Goal: Information Seeking & Learning: Learn about a topic

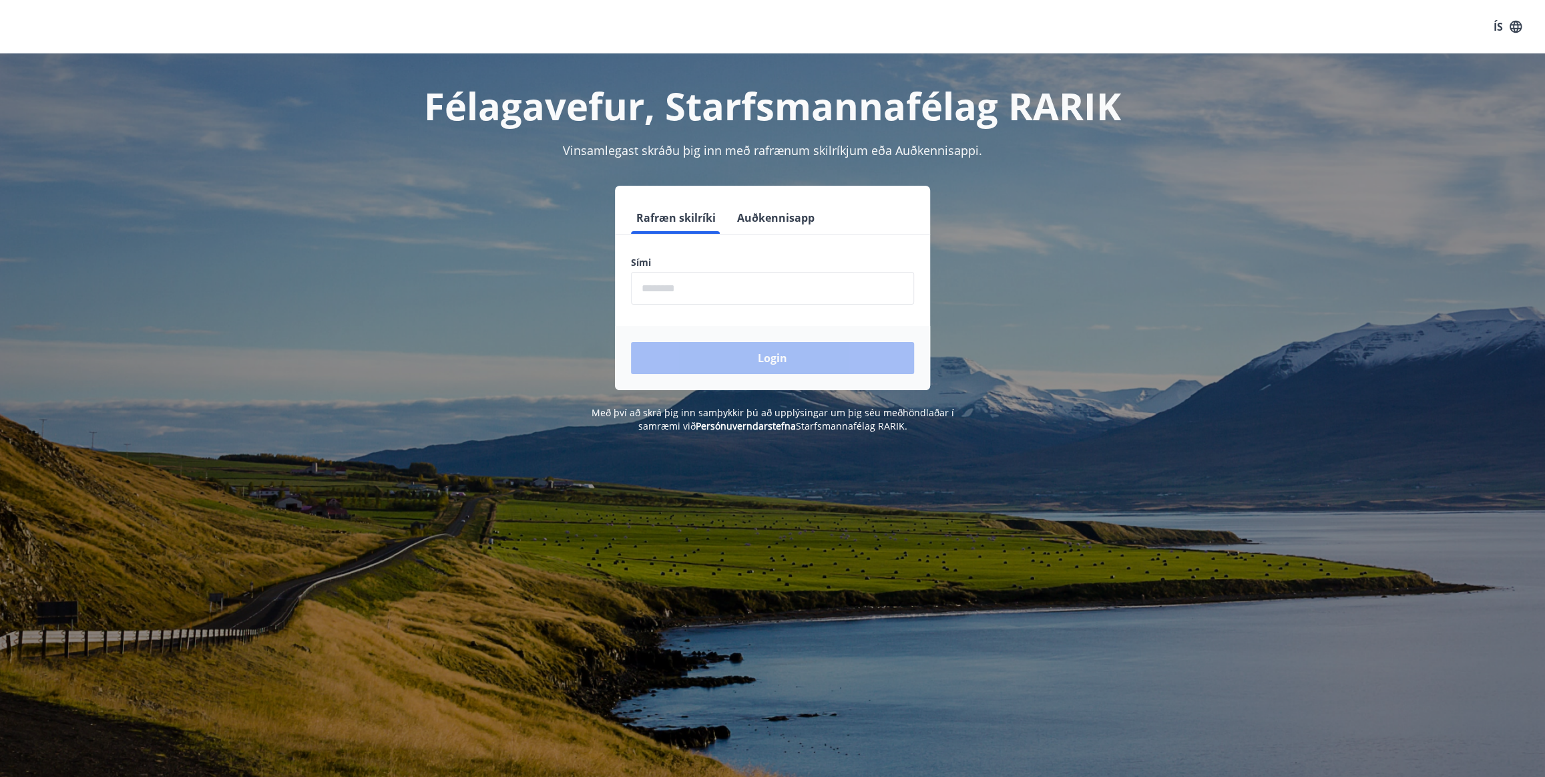
click at [673, 282] on input "phone" at bounding box center [772, 288] width 283 height 33
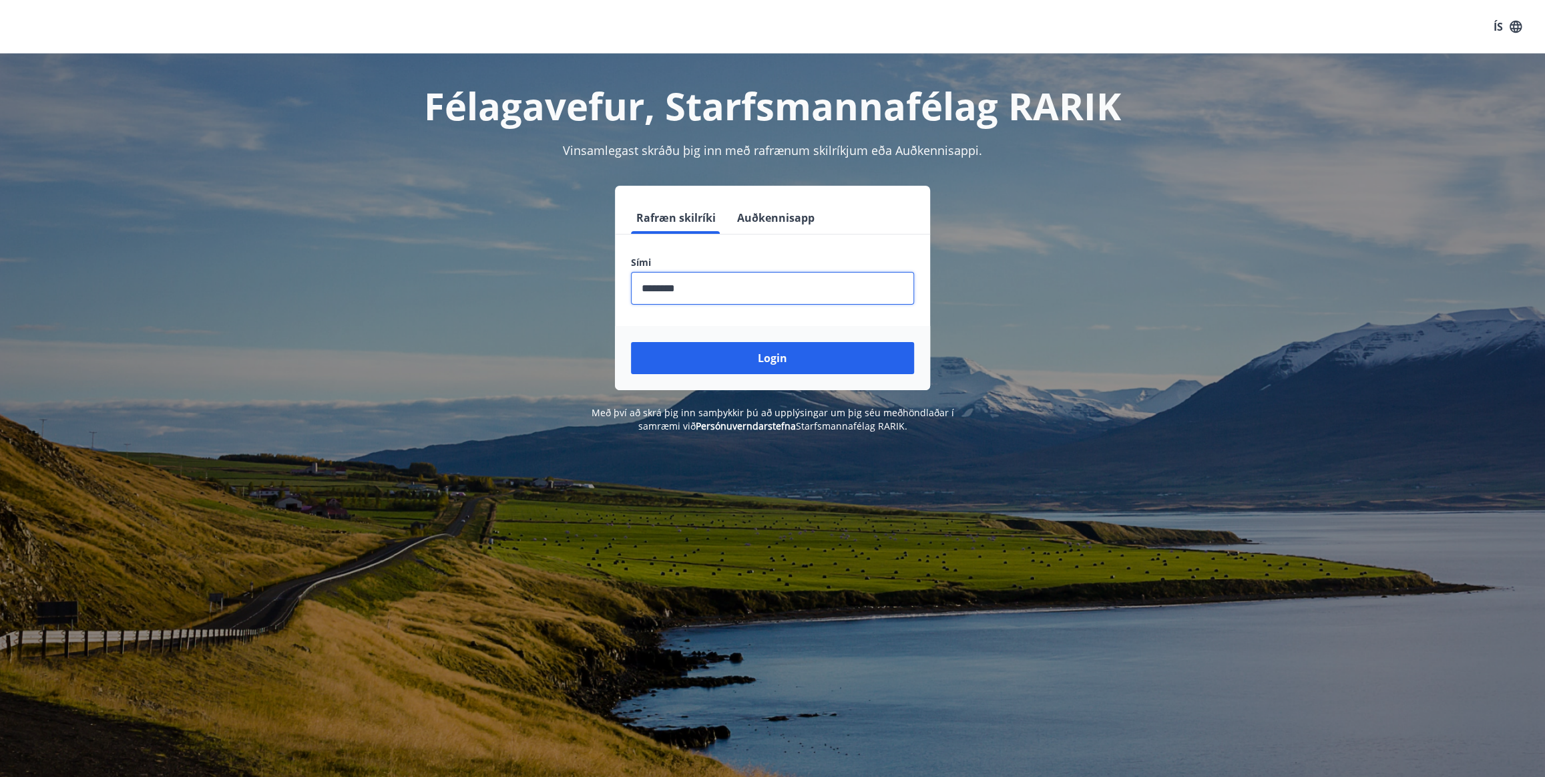
type input "********"
click at [631, 342] on button "Login" at bounding box center [772, 358] width 283 height 32
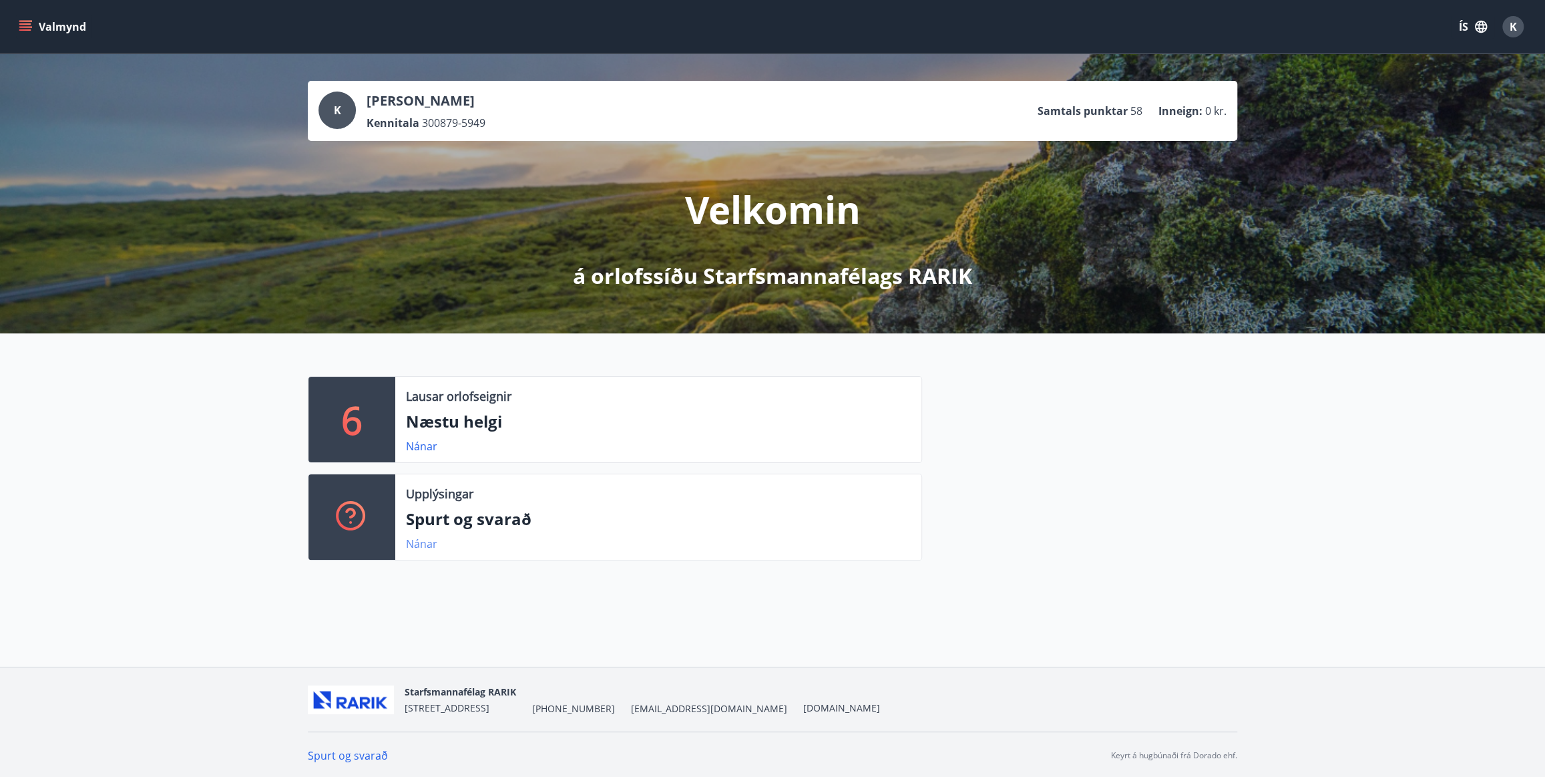
click at [412, 546] on link "Nánar" at bounding box center [421, 543] width 31 height 15
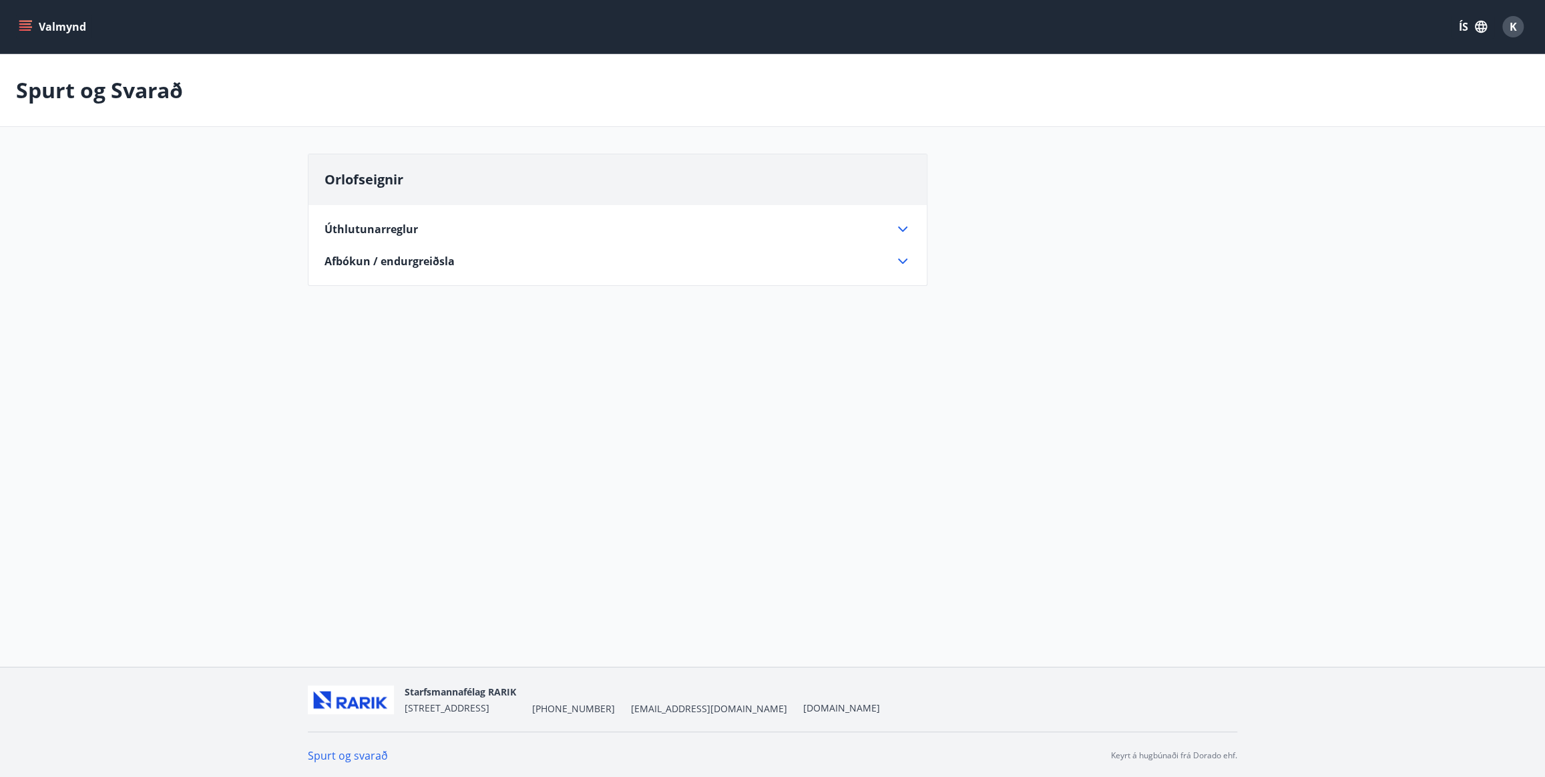
click at [903, 224] on icon at bounding box center [903, 229] width 16 height 16
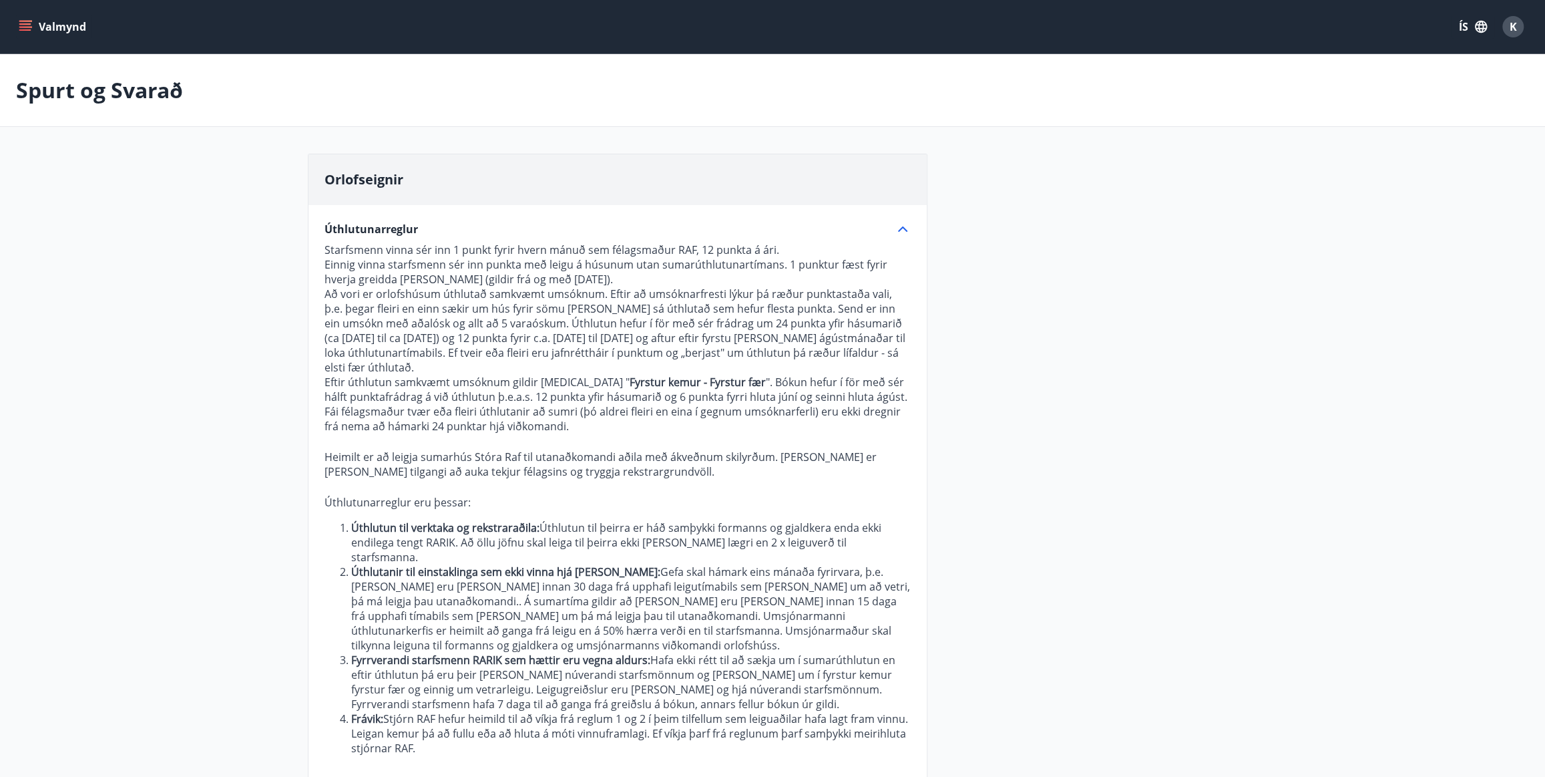
click at [904, 230] on icon at bounding box center [903, 229] width 16 height 16
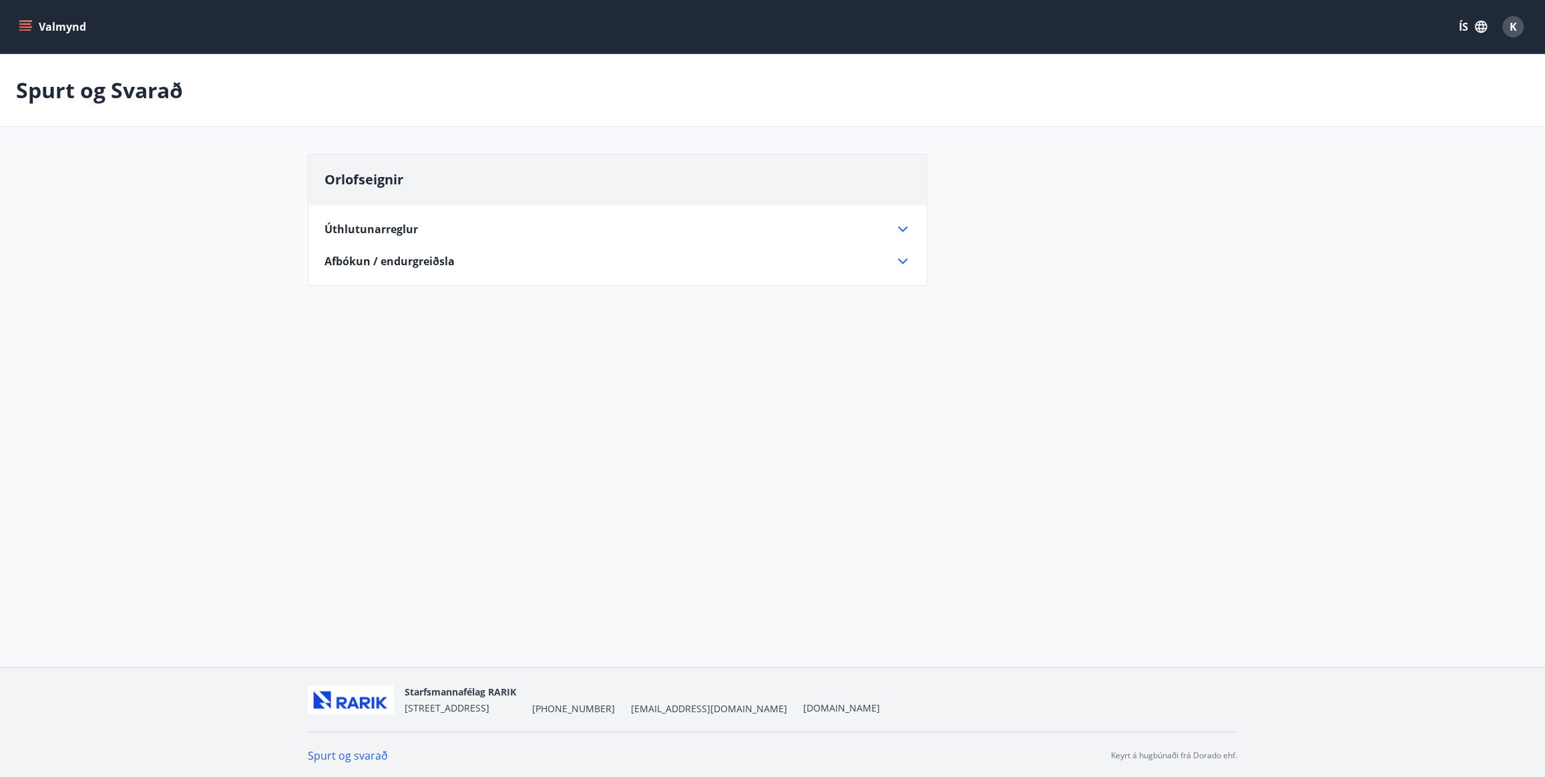
click at [897, 261] on icon at bounding box center [903, 261] width 16 height 16
